Goal: Information Seeking & Learning: Understand process/instructions

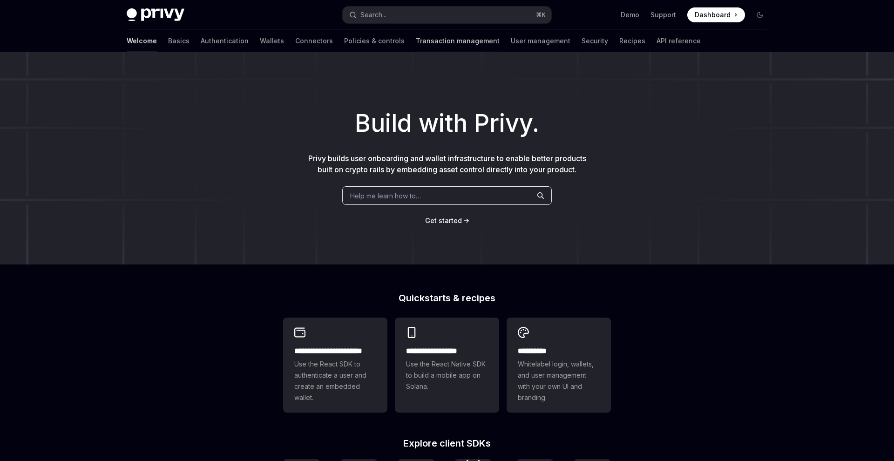
click at [416, 48] on link "Transaction management" at bounding box center [458, 41] width 84 height 22
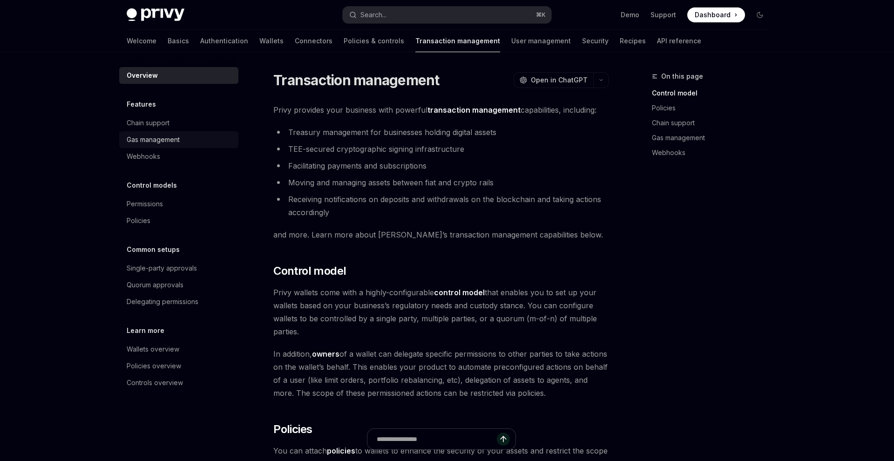
click at [203, 145] on link "Gas management" at bounding box center [178, 139] width 119 height 17
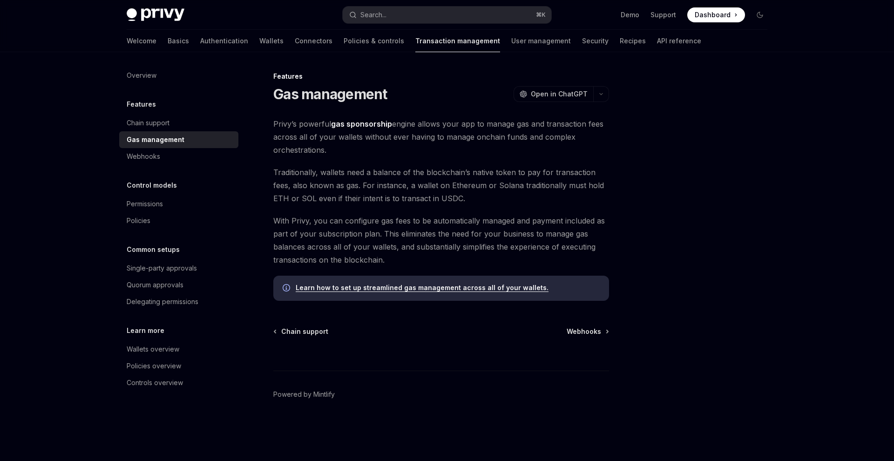
click at [351, 125] on strong "gas sponsorship" at bounding box center [361, 123] width 61 height 9
click at [384, 291] on link "Learn how to set up streamlined gas management across all of your wallets." at bounding box center [422, 288] width 253 height 8
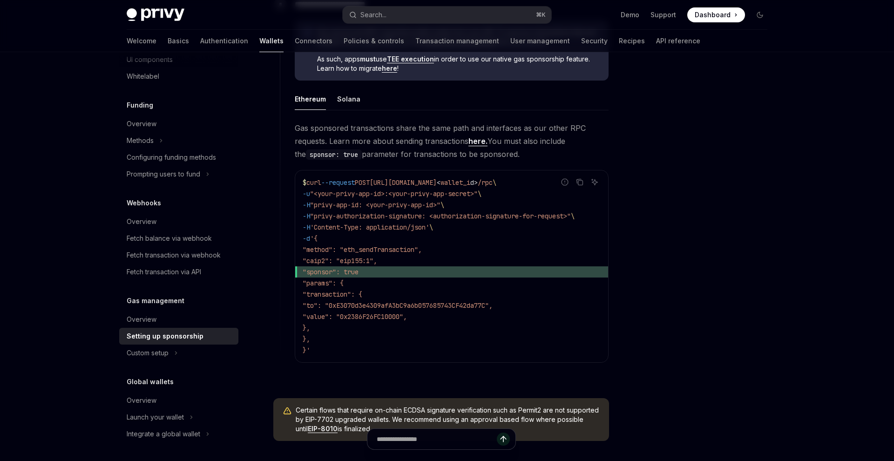
scroll to position [569, 0]
click at [340, 99] on button "Solana" at bounding box center [348, 97] width 23 height 22
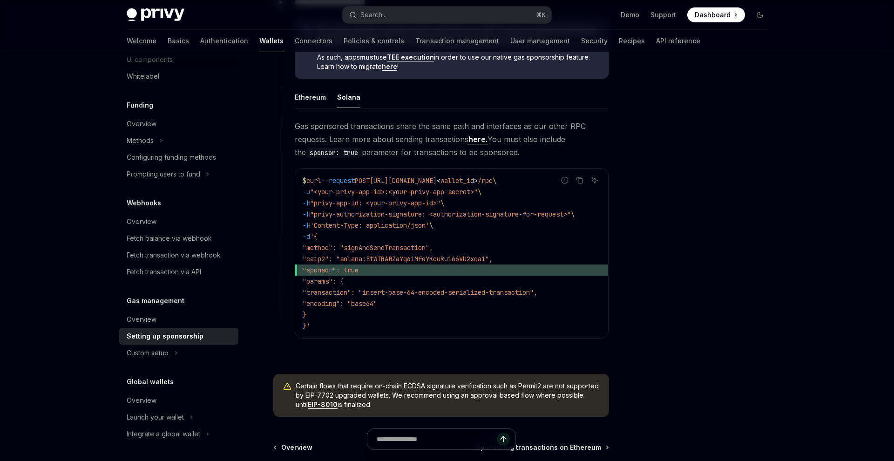
click at [478, 135] on link "here." at bounding box center [477, 140] width 19 height 10
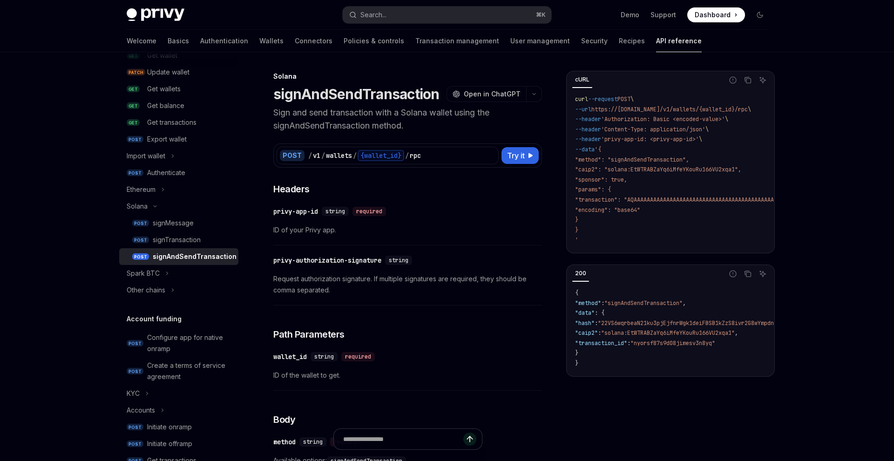
click at [387, 162] on div "POST / v1 / wallets / {wallet_id} / rpc" at bounding box center [388, 156] width 222 height 18
click at [387, 158] on div "{wallet_id}" at bounding box center [381, 155] width 47 height 11
click at [517, 154] on span "Try it" at bounding box center [516, 155] width 18 height 11
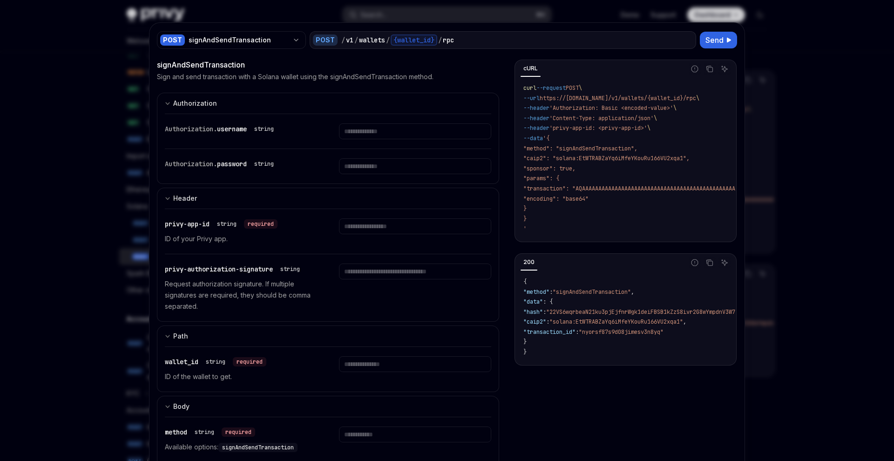
click at [784, 176] on div at bounding box center [447, 230] width 894 height 461
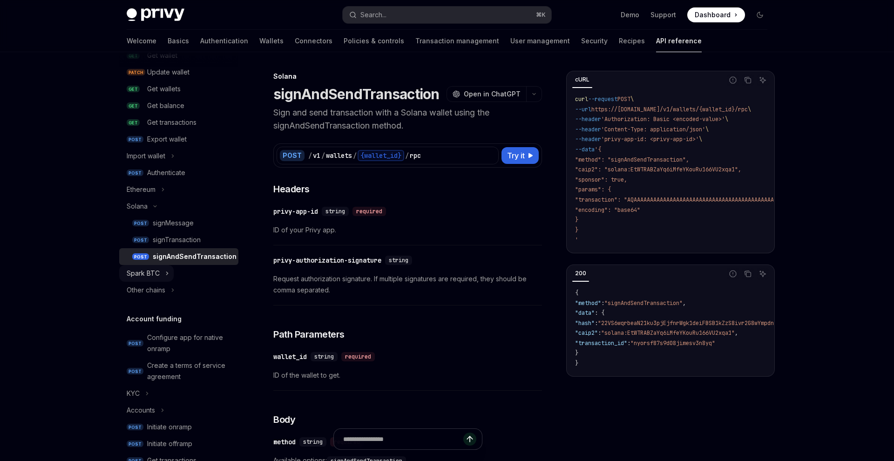
click at [169, 276] on button "Spark BTC" at bounding box center [146, 273] width 54 height 17
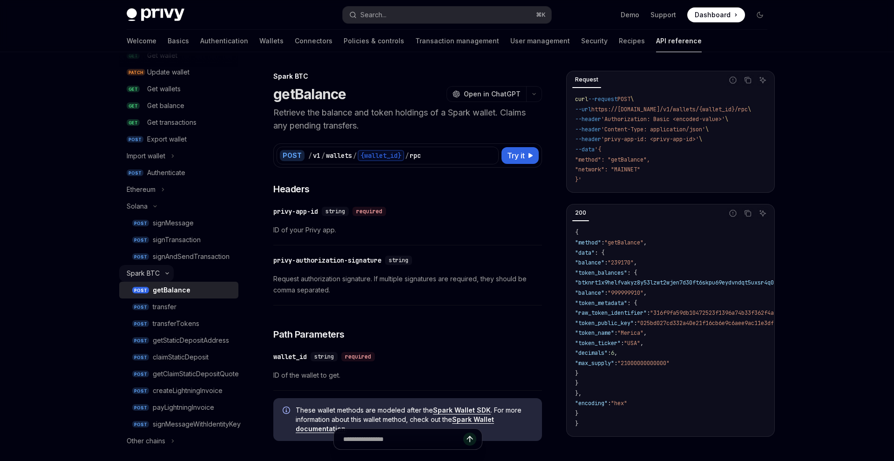
click at [169, 276] on button "Spark BTC" at bounding box center [146, 273] width 54 height 17
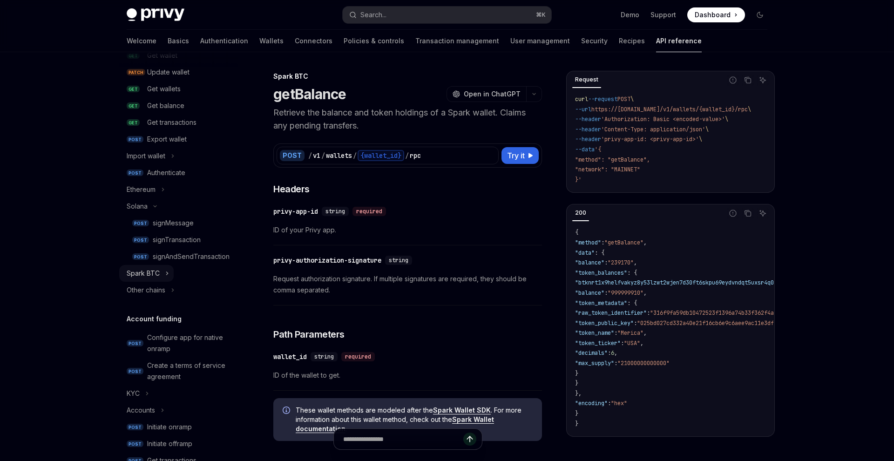
click at [169, 277] on button "Spark BTC" at bounding box center [146, 273] width 54 height 17
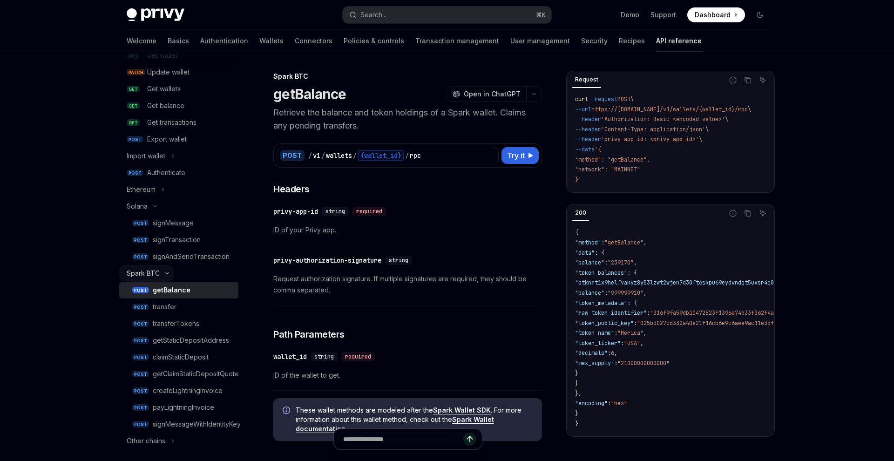
click at [169, 277] on button "Spark BTC" at bounding box center [146, 273] width 54 height 17
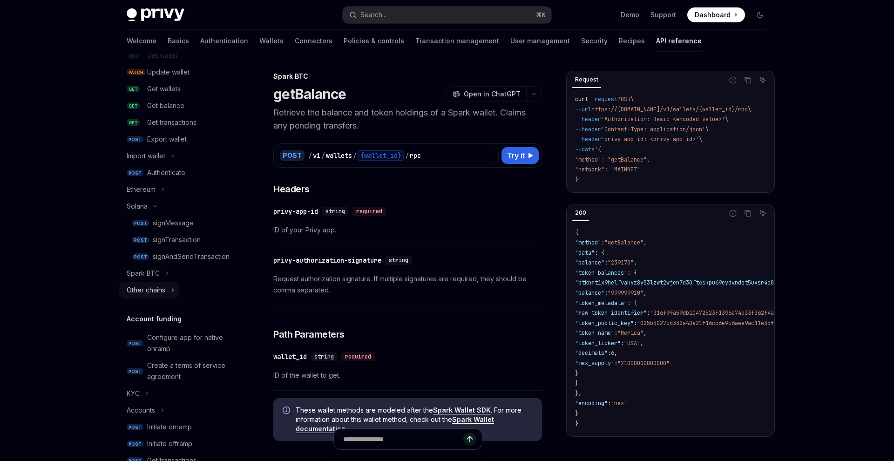
click at [174, 287] on icon at bounding box center [173, 289] width 4 height 11
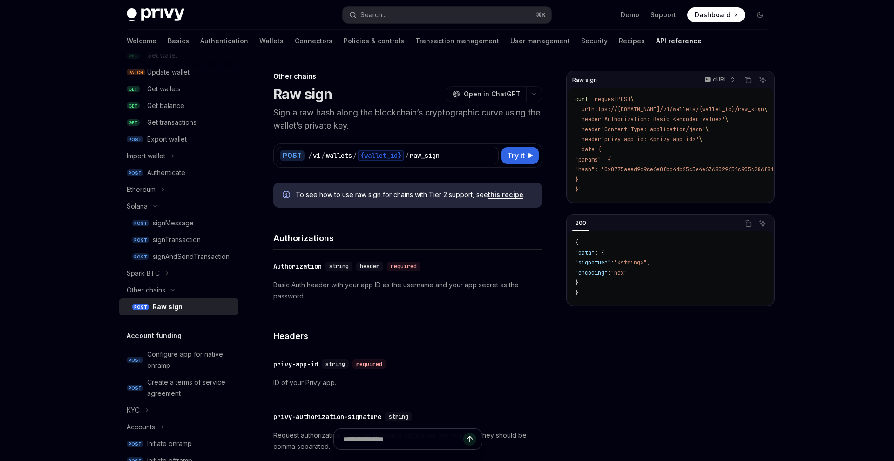
click at [494, 197] on link "this recipe" at bounding box center [505, 194] width 35 height 8
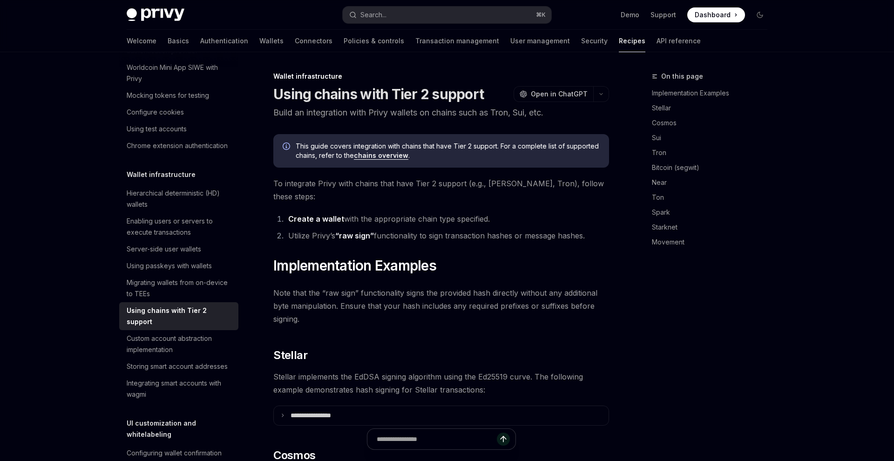
type textarea "*"
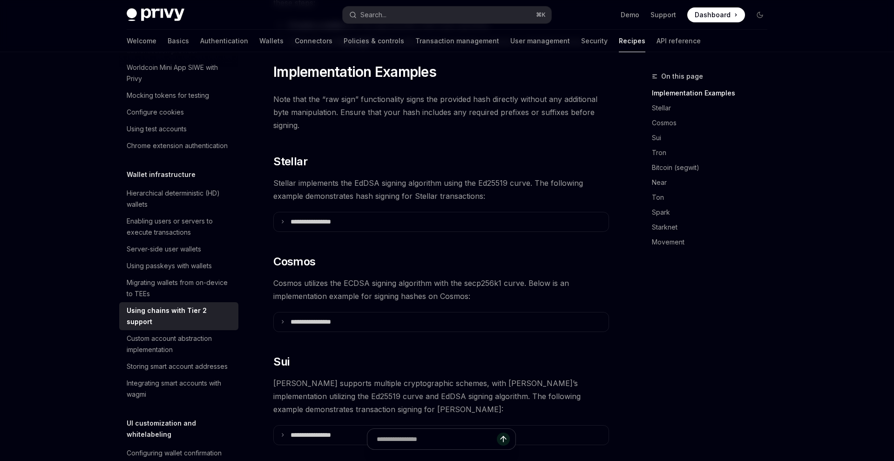
scroll to position [256, 0]
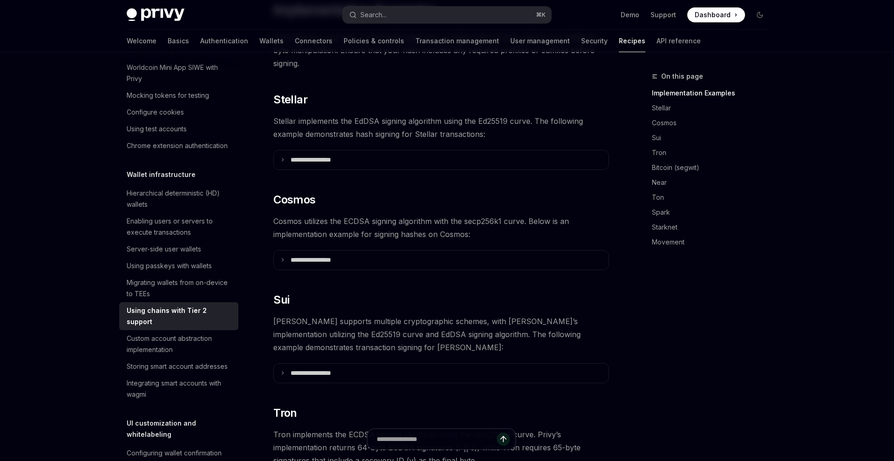
click at [356, 156] on details "**********" at bounding box center [441, 160] width 336 height 20
click at [359, 154] on summary "**********" at bounding box center [441, 159] width 335 height 19
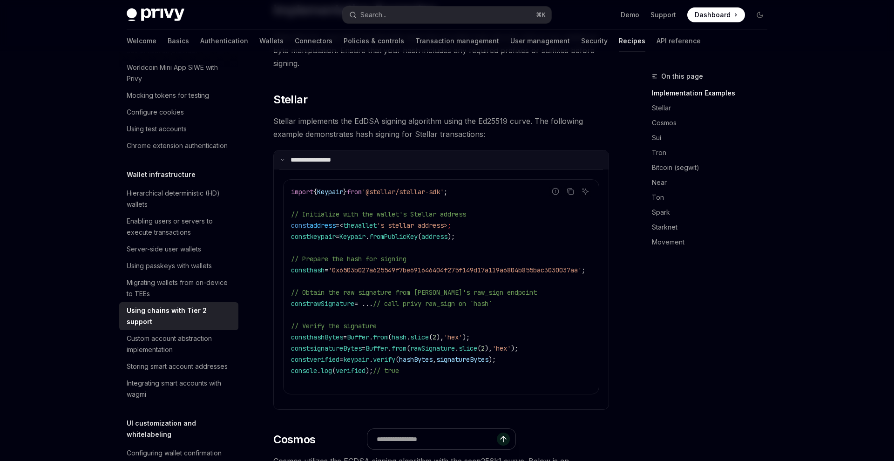
click at [359, 154] on summary "**********" at bounding box center [441, 159] width 335 height 19
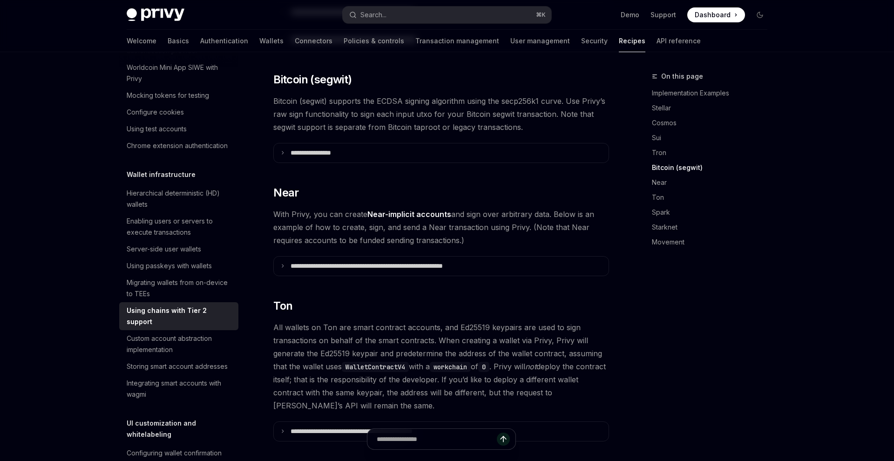
scroll to position [801, 0]
click at [386, 261] on p "**********" at bounding box center [394, 265] width 207 height 8
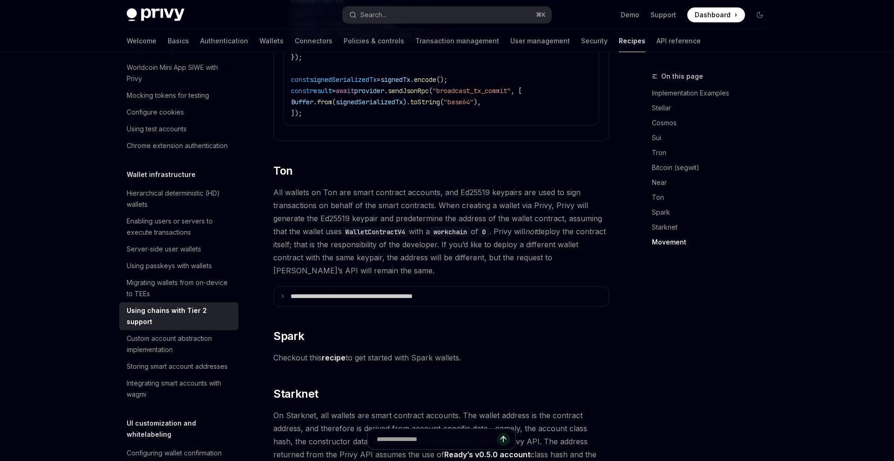
scroll to position [1567, 0]
